Goal: Task Accomplishment & Management: Manage account settings

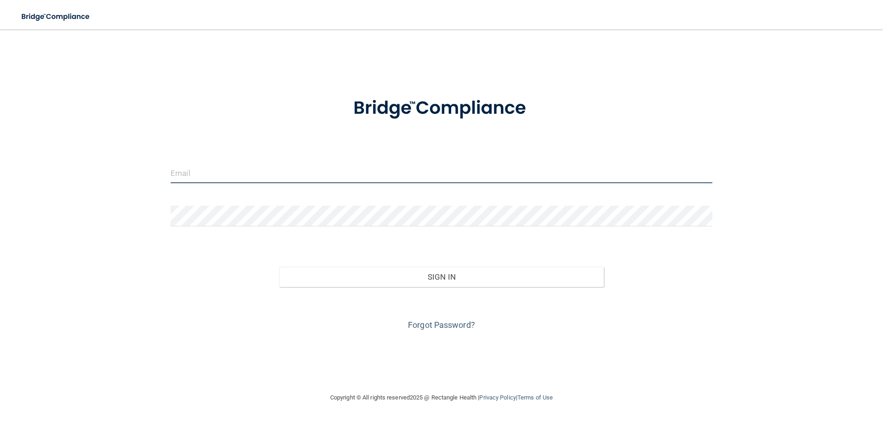
click at [211, 177] on input "email" at bounding box center [442, 173] width 542 height 21
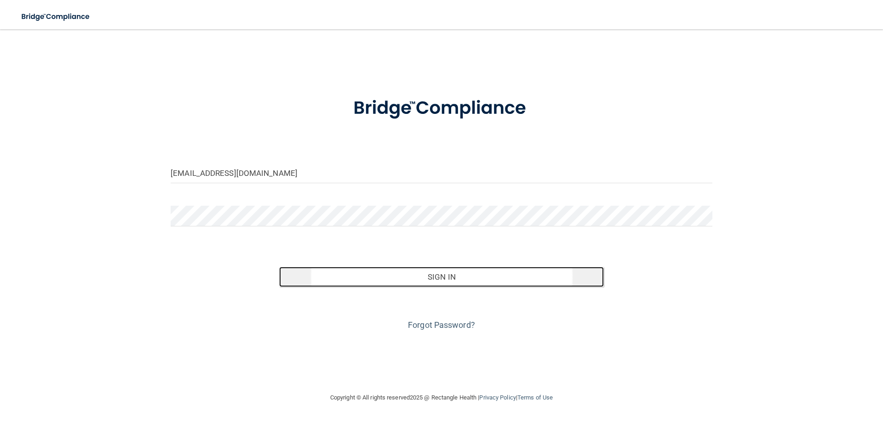
click at [447, 283] on button "Sign In" at bounding box center [441, 277] width 325 height 20
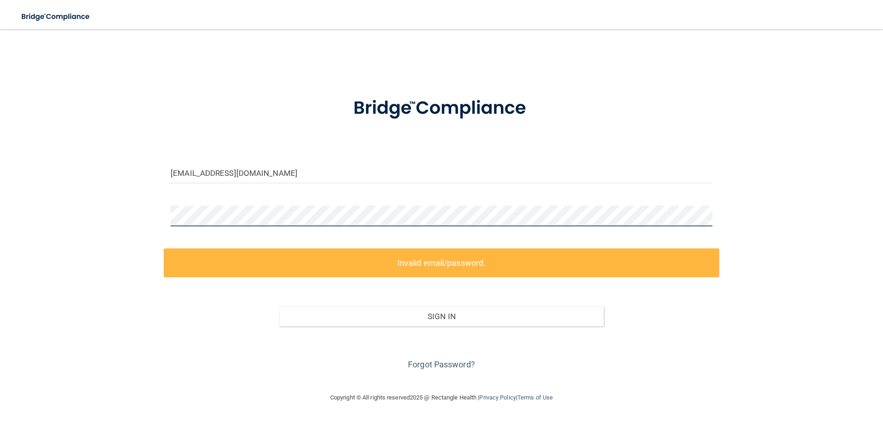
click at [98, 225] on div "[EMAIL_ADDRESS][DOMAIN_NAME] Invalid email/password. You don't have permission …" at bounding box center [441, 211] width 846 height 345
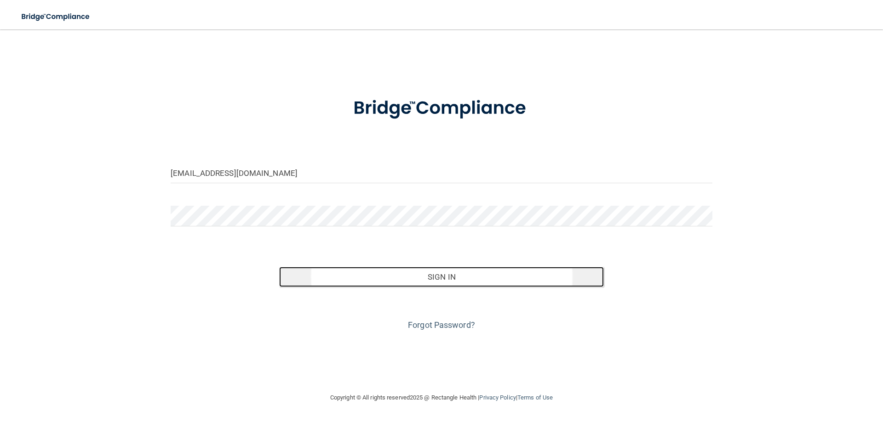
click at [462, 282] on button "Sign In" at bounding box center [441, 277] width 325 height 20
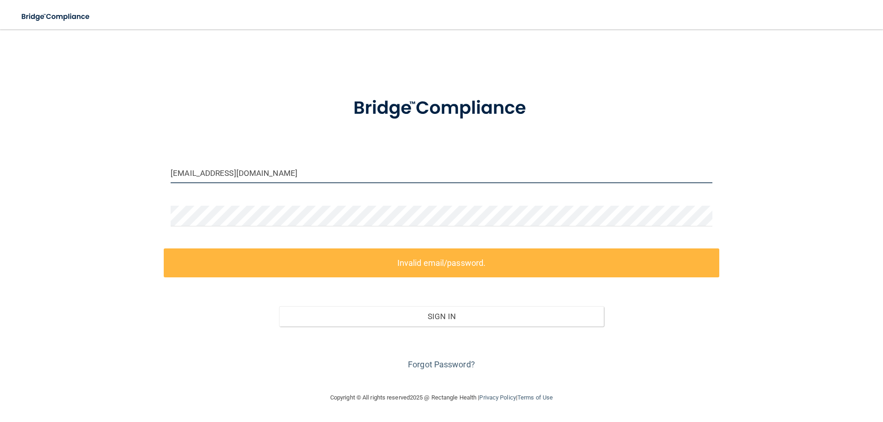
drag, startPoint x: 297, startPoint y: 173, endPoint x: 91, endPoint y: 179, distance: 206.0
click at [91, 179] on div "[EMAIL_ADDRESS][DOMAIN_NAME] Invalid email/password. You don't have permission …" at bounding box center [441, 211] width 846 height 345
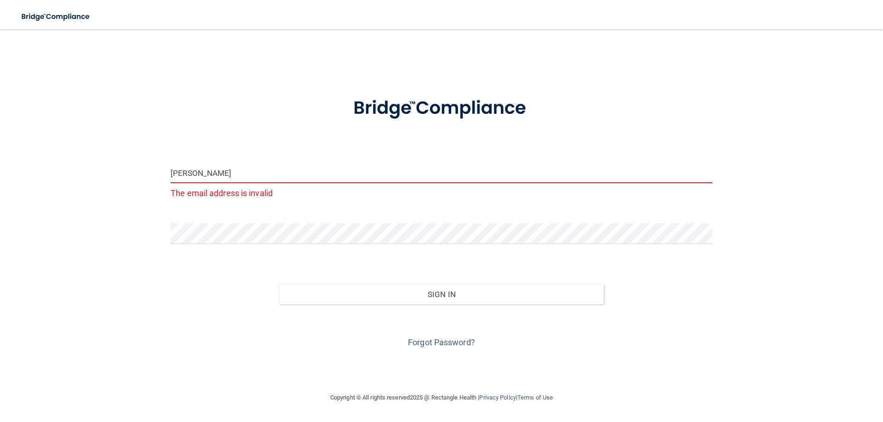
type input "[EMAIL_ADDRESS][DOMAIN_NAME]"
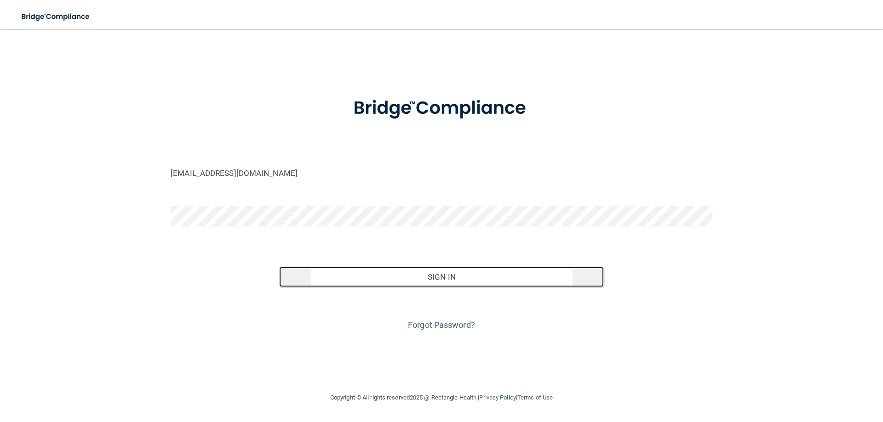
click at [400, 272] on button "Sign In" at bounding box center [441, 277] width 325 height 20
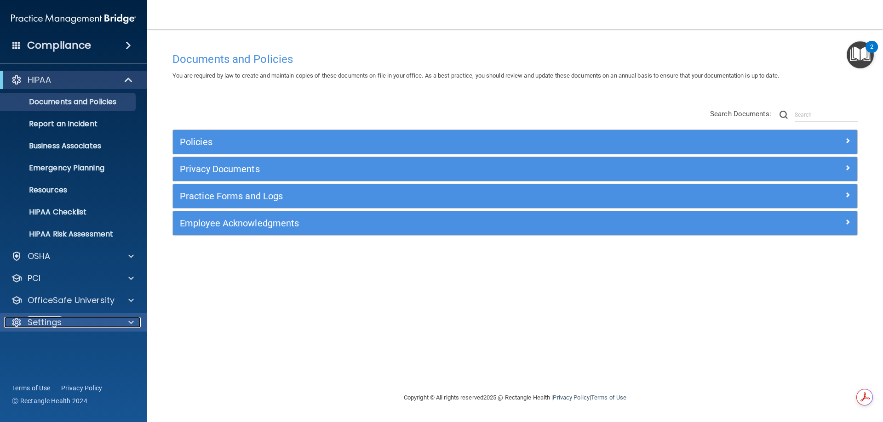
click at [46, 325] on p "Settings" at bounding box center [45, 322] width 34 height 11
click at [48, 345] on p "My Account" at bounding box center [68, 344] width 125 height 9
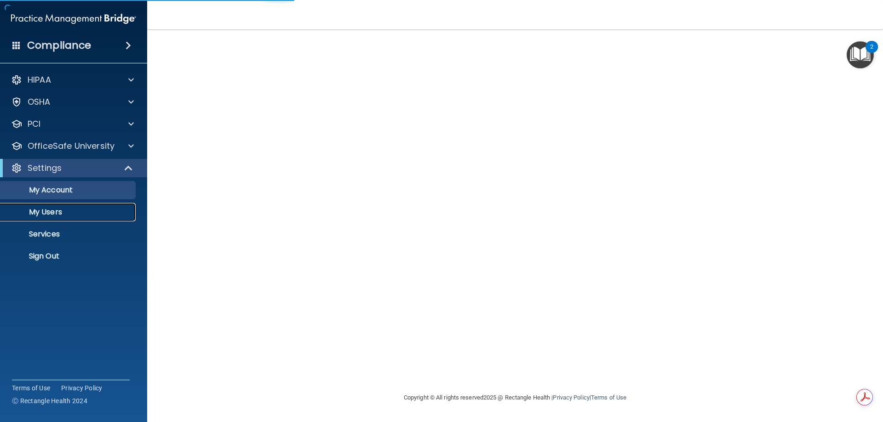
click at [52, 211] on p "My Users" at bounding box center [68, 212] width 125 height 9
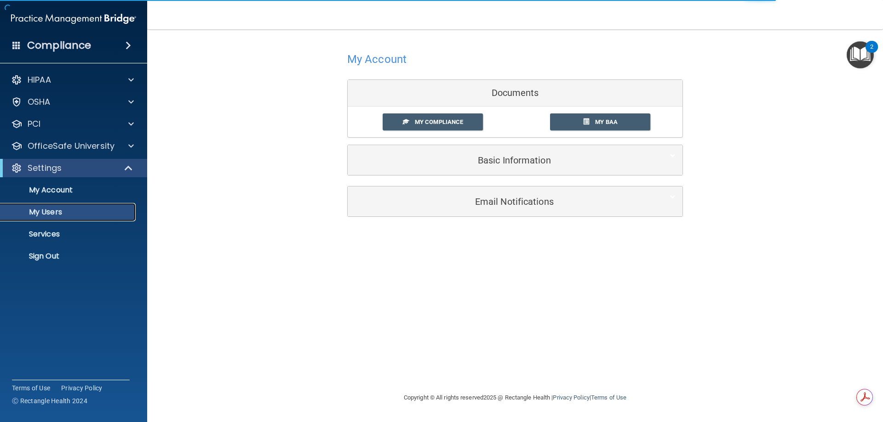
select select "20"
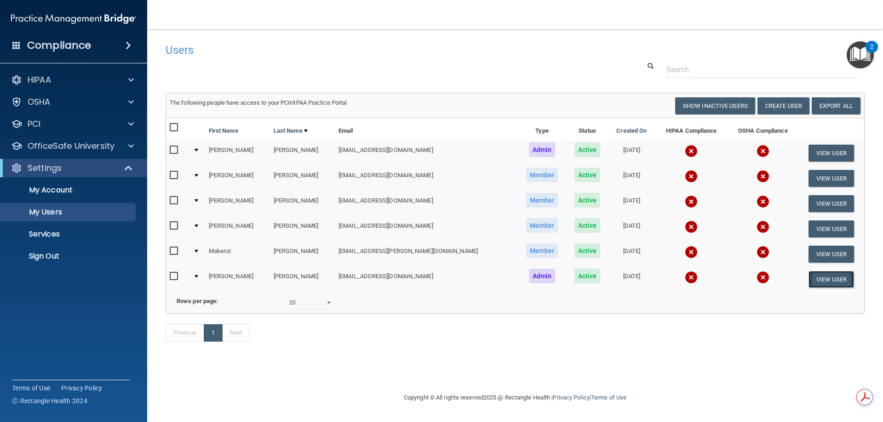
click at [824, 279] on button "View User" at bounding box center [831, 279] width 46 height 17
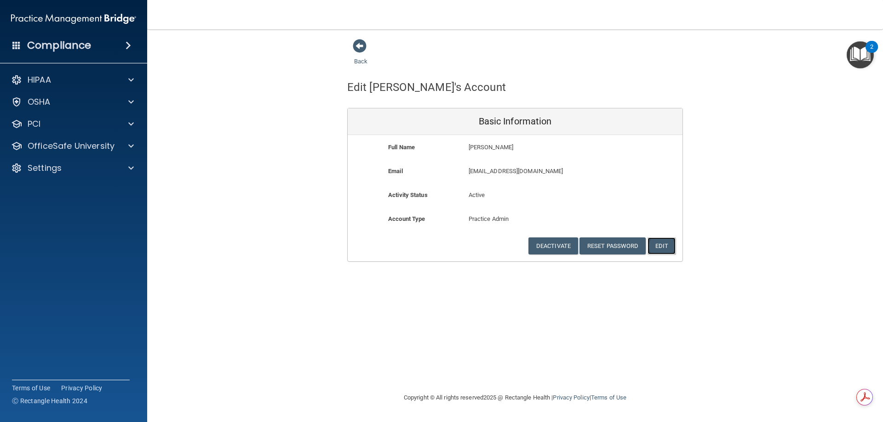
click at [665, 249] on button "Edit" at bounding box center [661, 246] width 28 height 17
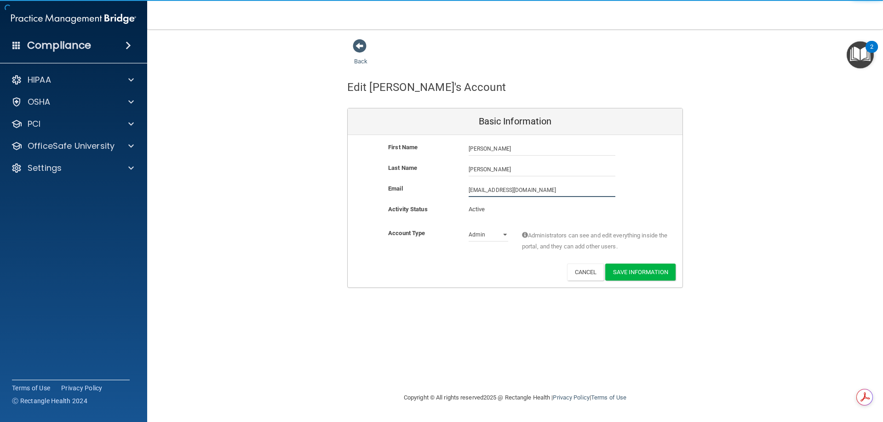
drag, startPoint x: 553, startPoint y: 188, endPoint x: 226, endPoint y: 209, distance: 327.1
click at [234, 208] on div "Back Edit [PERSON_NAME]'s Account Basic Information First Name [PERSON_NAME] [P…" at bounding box center [514, 164] width 699 height 250
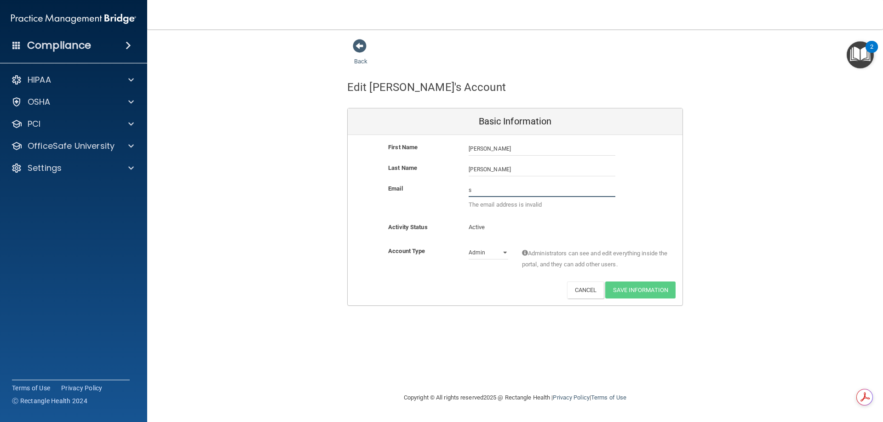
type input "[EMAIL_ADDRESS][DOMAIN_NAME]"
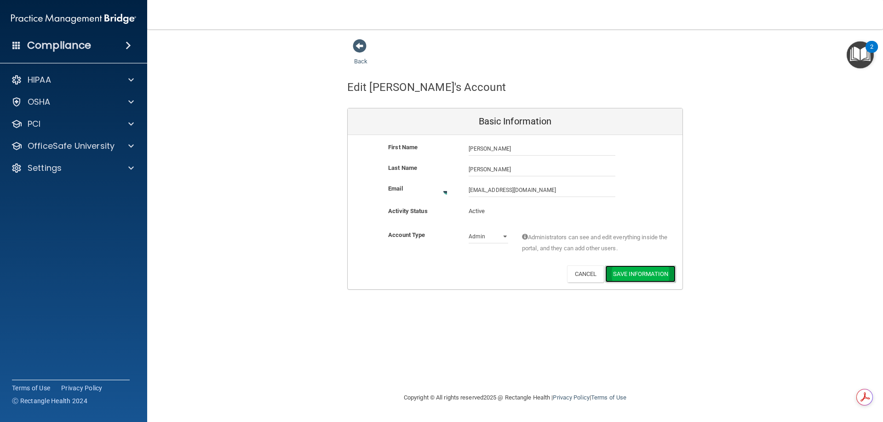
click at [643, 269] on button "Save Information" at bounding box center [640, 274] width 70 height 17
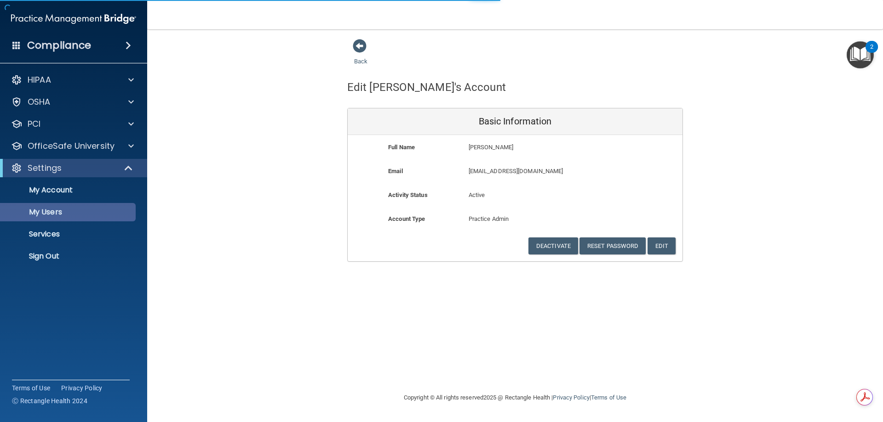
select select "20"
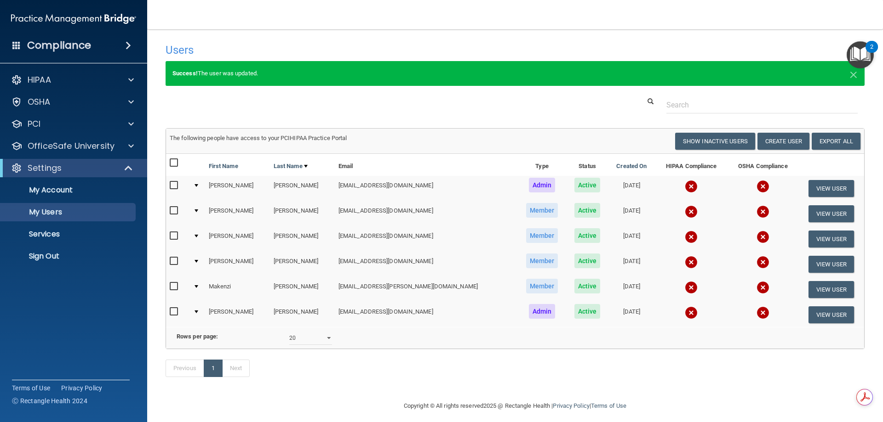
click at [684, 184] on img at bounding box center [690, 186] width 13 height 13
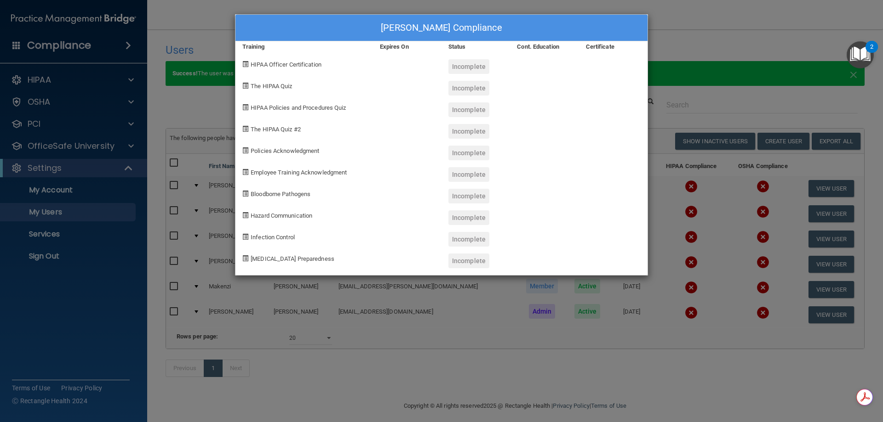
click at [690, 32] on div "[PERSON_NAME] Compliance Training Expires On Status Cont. Education Certificate…" at bounding box center [441, 211] width 883 height 422
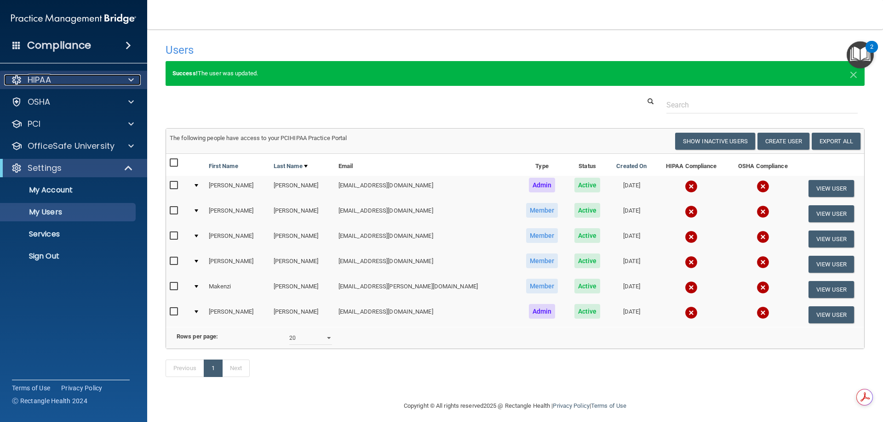
click at [37, 81] on p "HIPAA" at bounding box center [39, 79] width 23 height 11
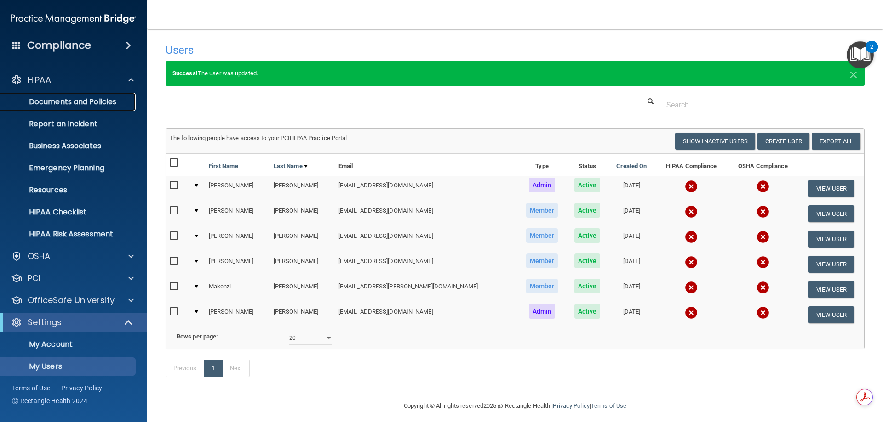
click at [69, 100] on p "Documents and Policies" at bounding box center [68, 101] width 125 height 9
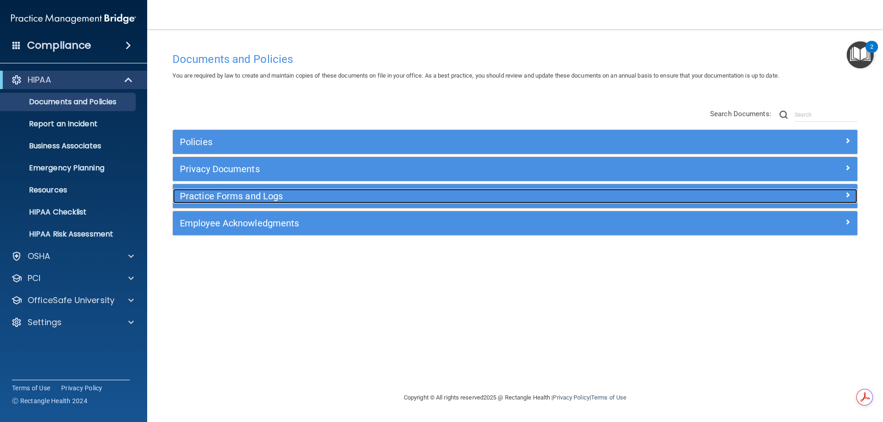
click at [259, 196] on h5 "Practice Forms and Logs" at bounding box center [429, 196] width 499 height 10
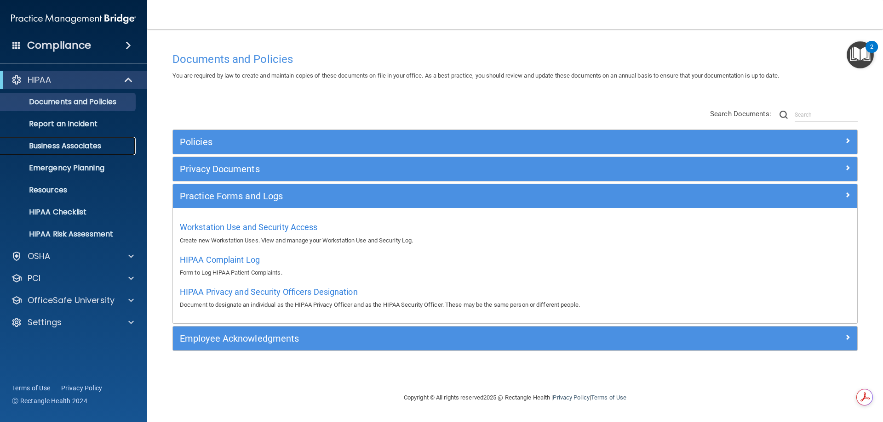
click at [40, 143] on p "Business Associates" at bounding box center [68, 146] width 125 height 9
